Goal: Task Accomplishment & Management: Manage account settings

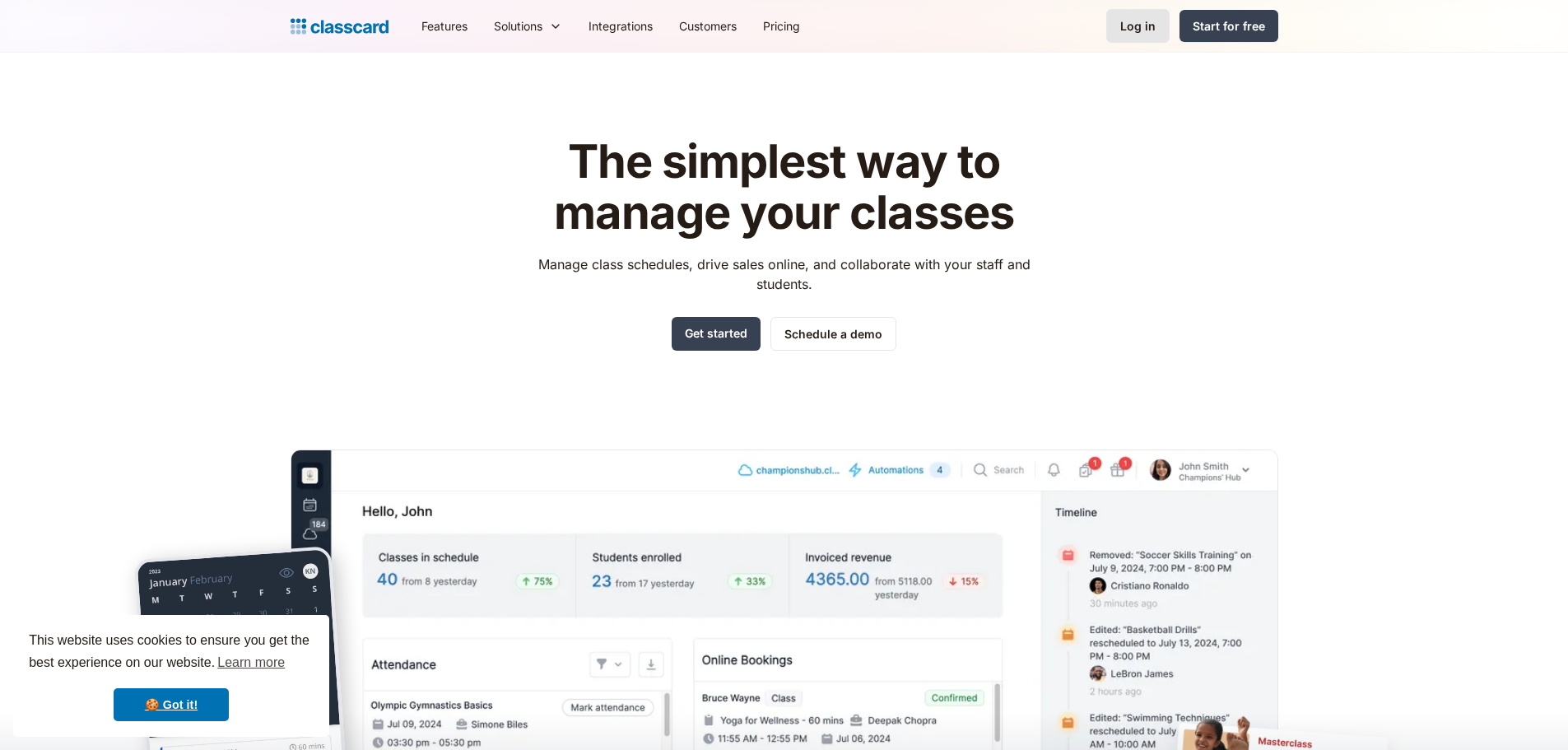
click at [1110, 28] on link "Log in" at bounding box center [1138, 25] width 63 height 34
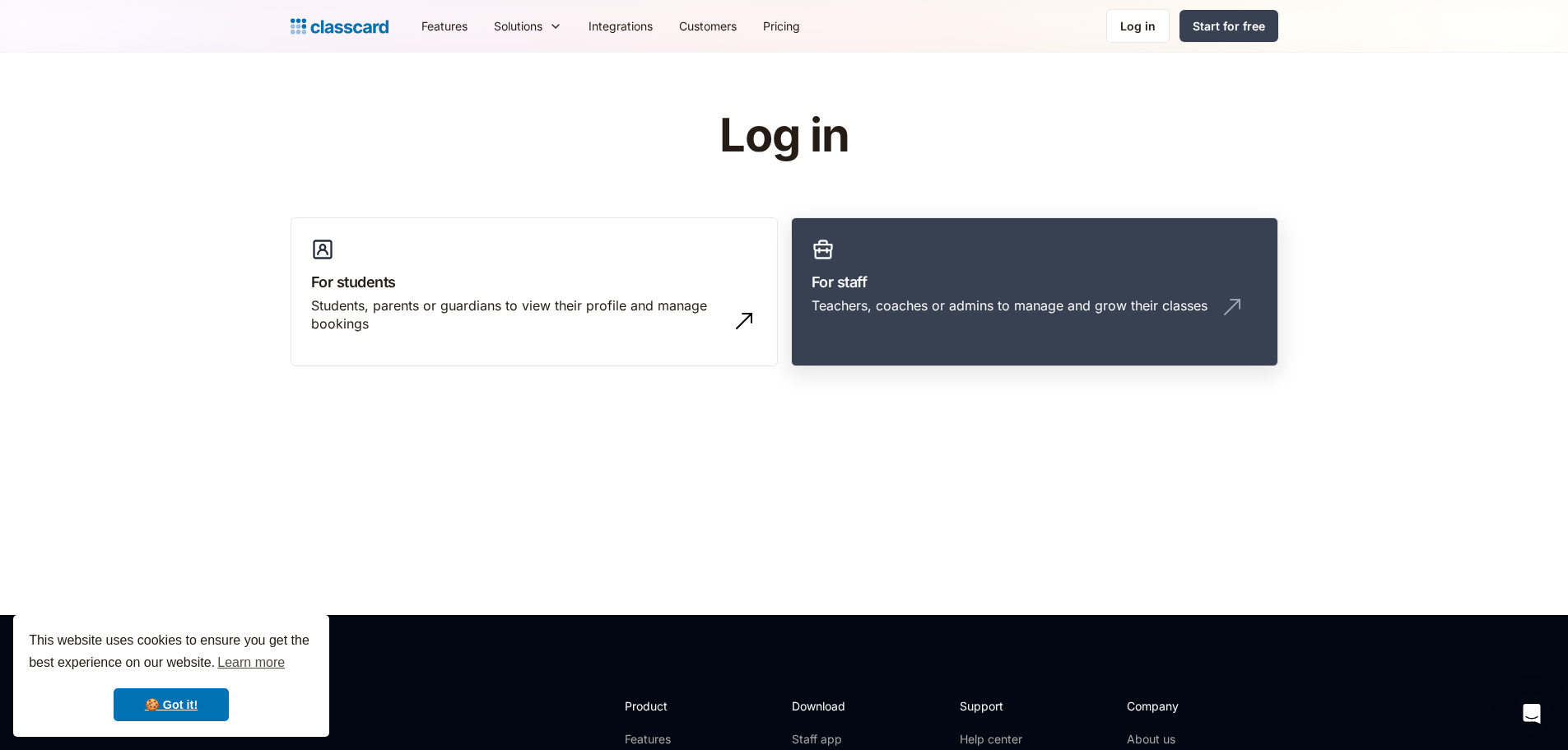
click at [980, 251] on link "For staff Teachers, coaches or admins to manage and grow their classes" at bounding box center [1034, 293] width 487 height 150
